Goal: Browse casually: Explore the website without a specific task or goal

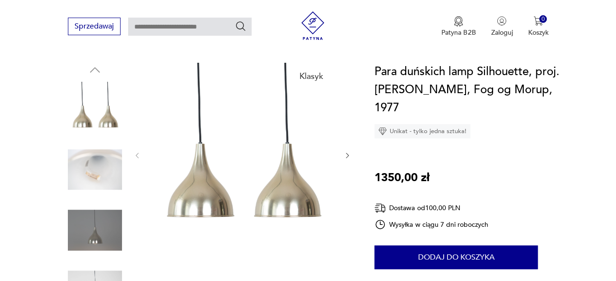
click at [345, 156] on icon "button" at bounding box center [348, 155] width 8 height 8
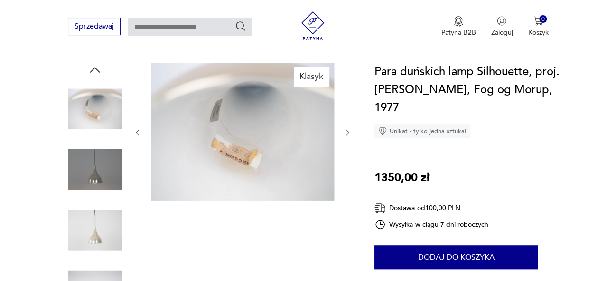
click at [348, 131] on icon "button" at bounding box center [347, 133] width 3 height 6
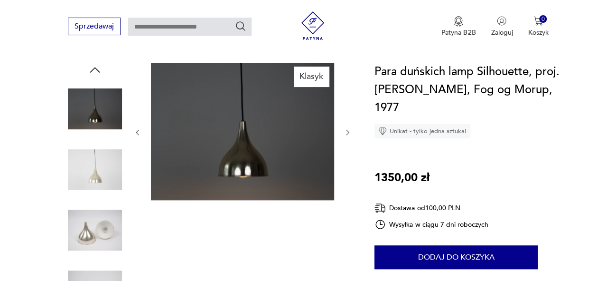
click at [348, 131] on icon "button" at bounding box center [347, 133] width 3 height 6
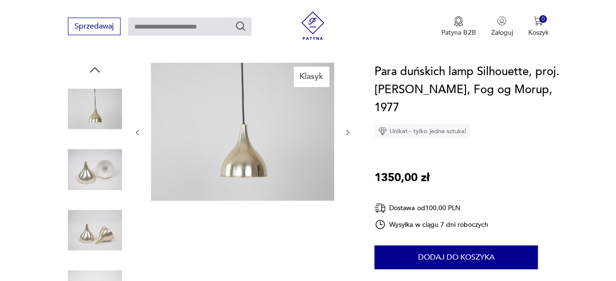
click at [348, 131] on icon "button" at bounding box center [347, 133] width 3 height 6
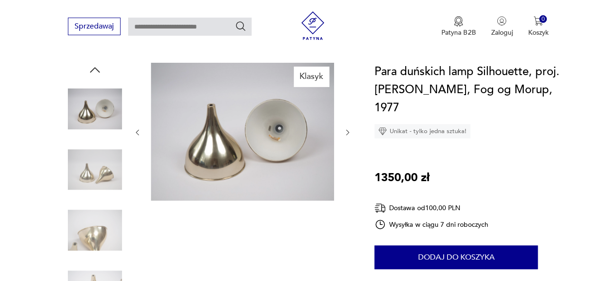
click at [348, 131] on icon "button" at bounding box center [347, 133] width 3 height 6
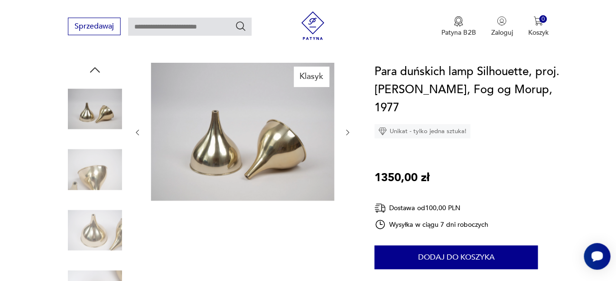
click at [348, 131] on icon "button" at bounding box center [347, 133] width 3 height 6
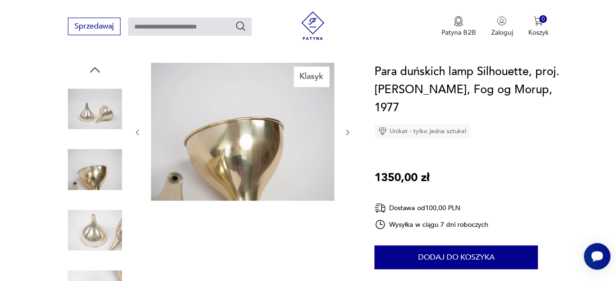
click at [348, 131] on icon "button" at bounding box center [347, 133] width 3 height 6
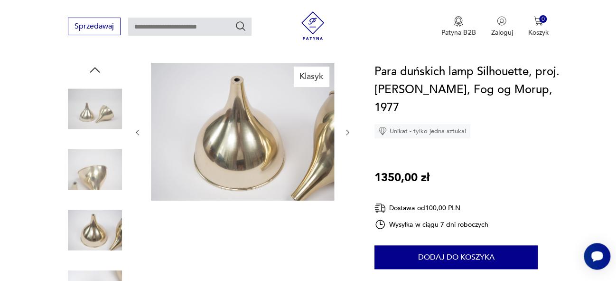
click at [348, 131] on icon "button" at bounding box center [347, 133] width 3 height 6
